Goal: Information Seeking & Learning: Learn about a topic

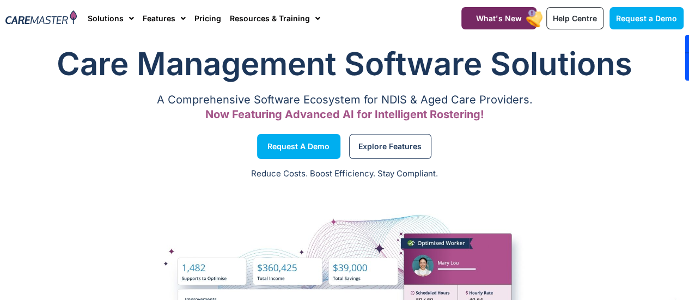
scroll to position [22, 0]
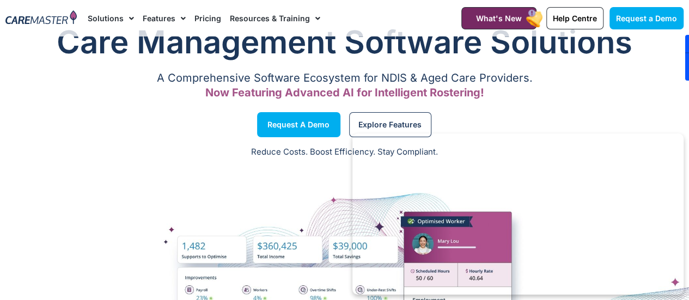
click at [162, 17] on link "Features" at bounding box center [164, 18] width 43 height 36
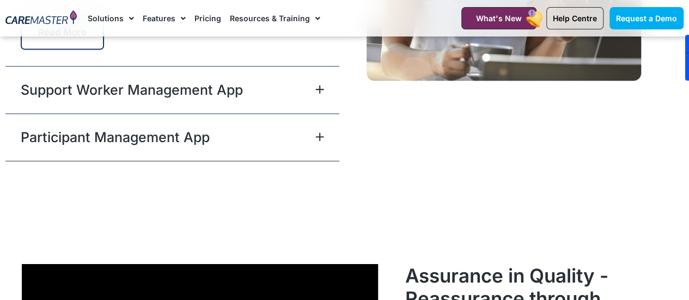
scroll to position [2836, 0]
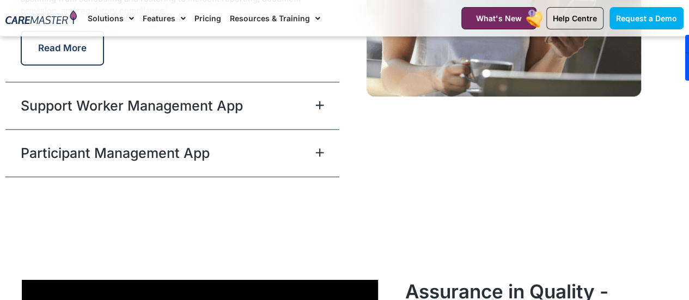
click at [322, 111] on div "Support Worker Management App" at bounding box center [172, 105] width 334 height 47
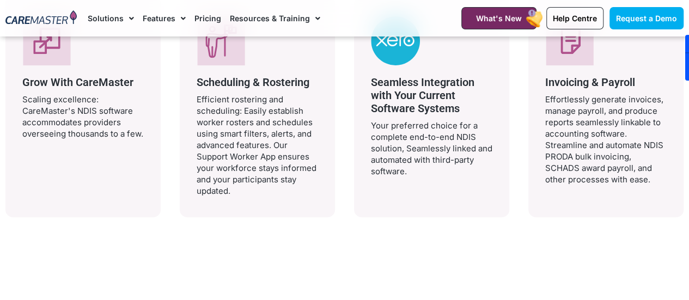
scroll to position [2298, 0]
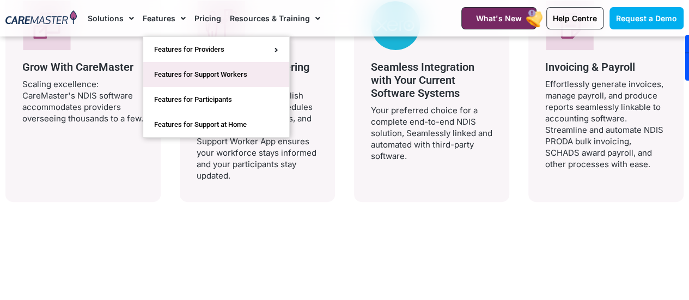
click at [211, 64] on link "Features for Support Workers" at bounding box center [216, 74] width 146 height 25
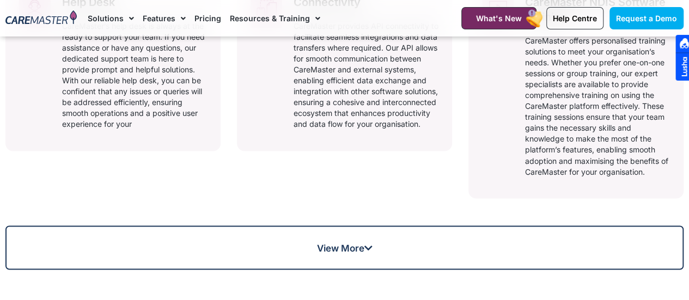
scroll to position [893, 0]
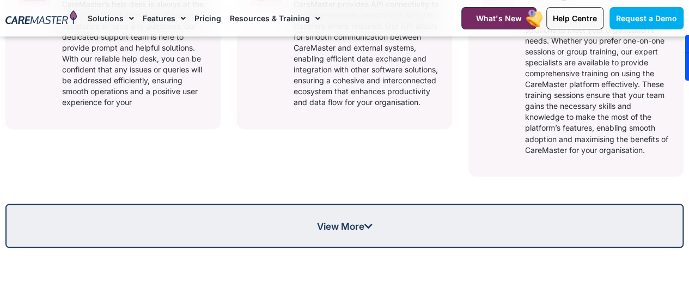
click at [323, 233] on link "View More" at bounding box center [344, 226] width 678 height 44
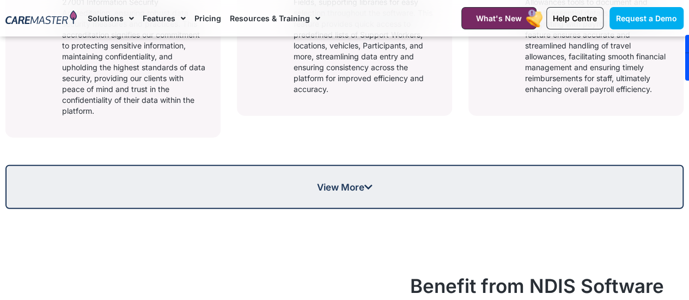
scroll to position [1350, 0]
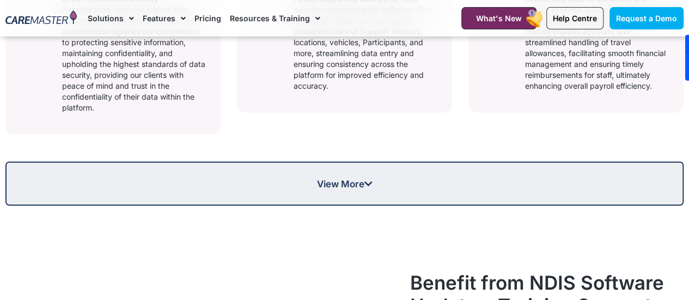
click at [389, 179] on span "View More" at bounding box center [345, 183] width 676 height 9
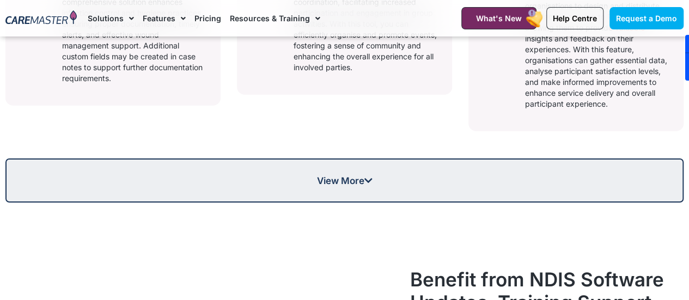
scroll to position [1764, 0]
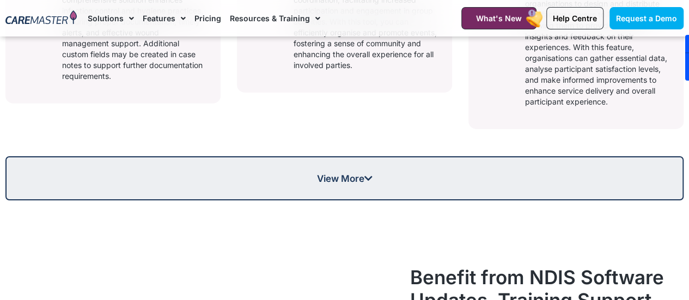
click at [389, 179] on link "View More" at bounding box center [344, 178] width 678 height 44
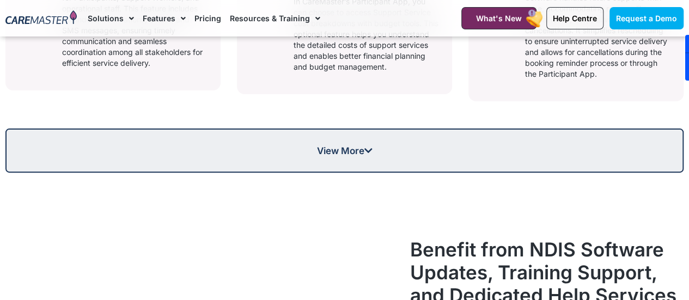
scroll to position [2156, 0]
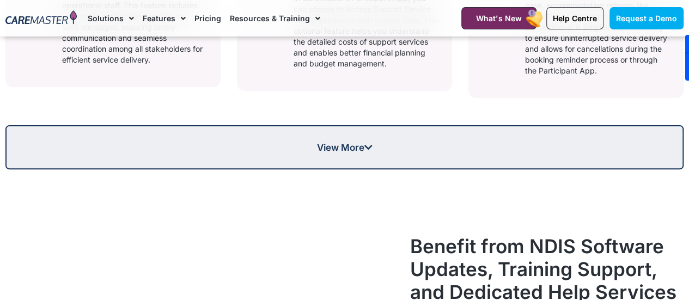
click at [389, 152] on span "View More" at bounding box center [345, 147] width 676 height 9
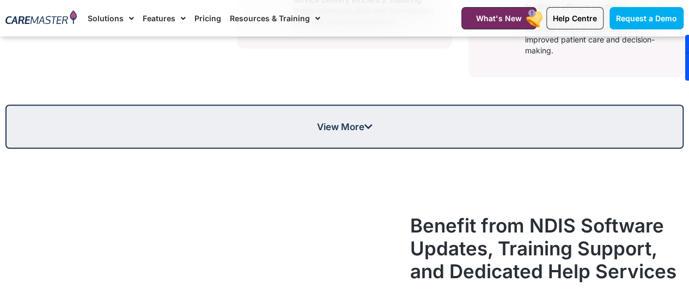
click at [389, 149] on link "View More" at bounding box center [344, 127] width 678 height 44
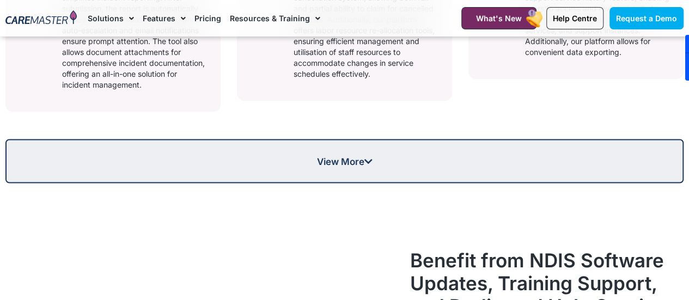
scroll to position [2962, 0]
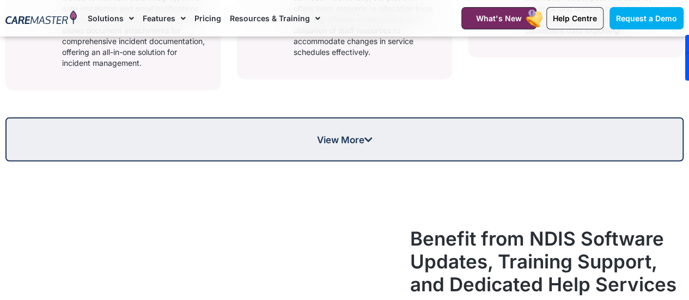
click at [389, 144] on span "View More" at bounding box center [345, 138] width 676 height 9
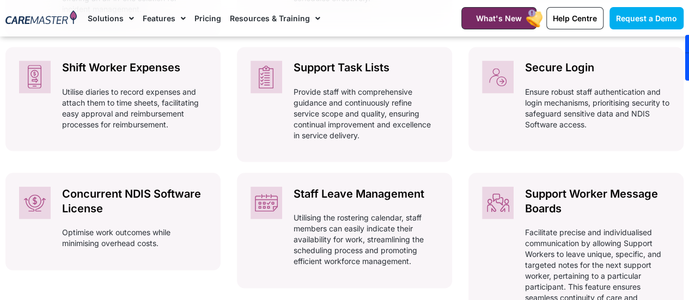
scroll to position [3158, 0]
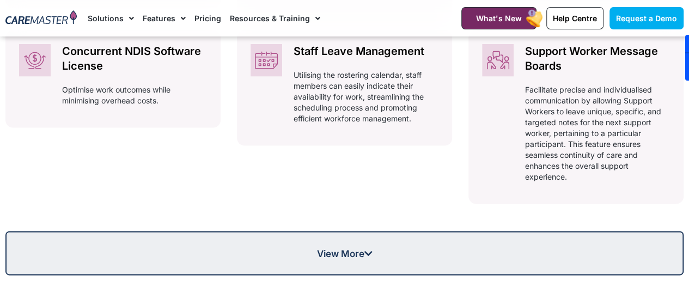
click at [427, 276] on link "View More" at bounding box center [344, 253] width 678 height 44
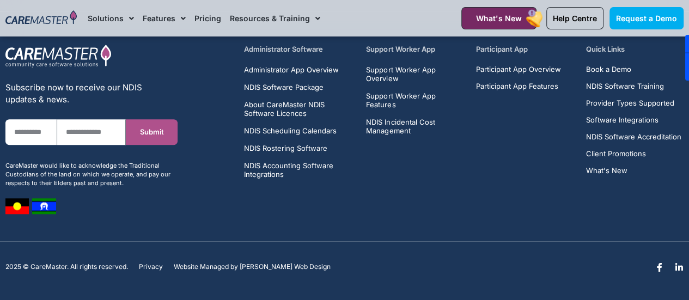
scroll to position [6725, 0]
click at [638, 107] on span "Provider Types Supported" at bounding box center [630, 103] width 88 height 8
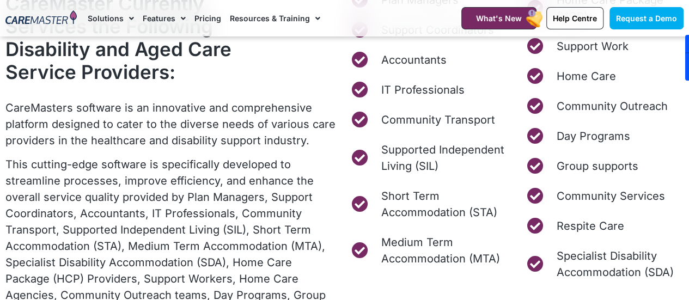
scroll to position [545, 0]
